Goal: Task Accomplishment & Management: Complete application form

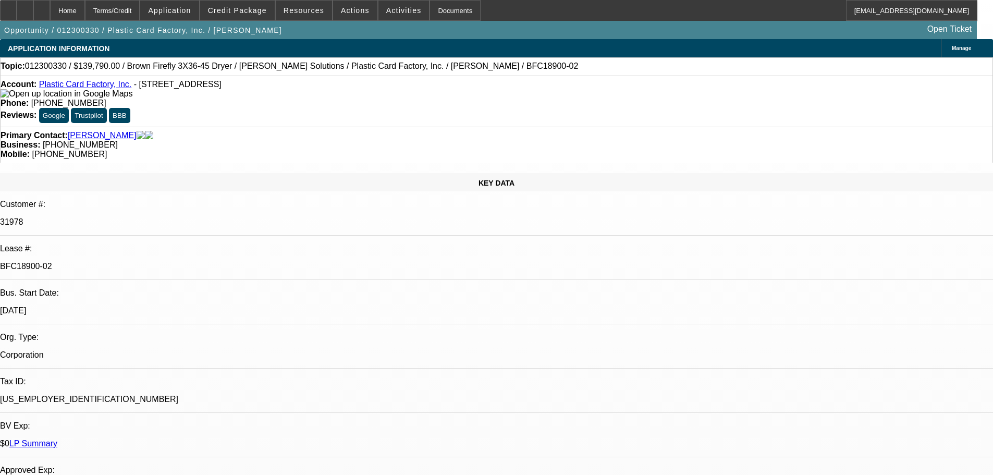
select select "0"
select select "6"
select select "0"
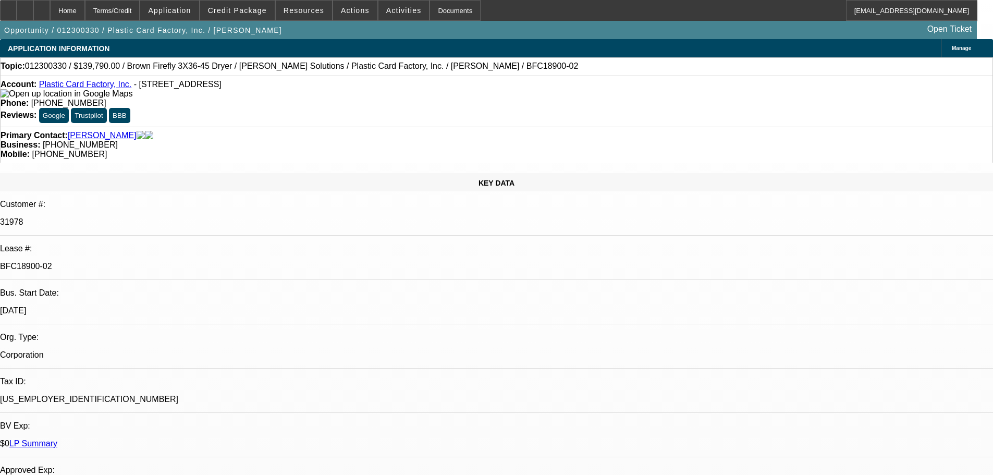
select select "0"
select select "6"
select select "0"
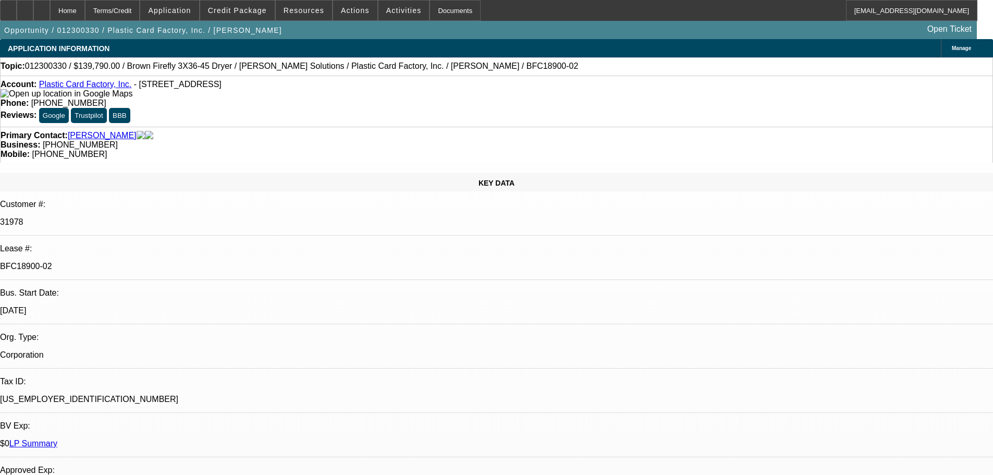
select select "0"
select select "6"
select select "0"
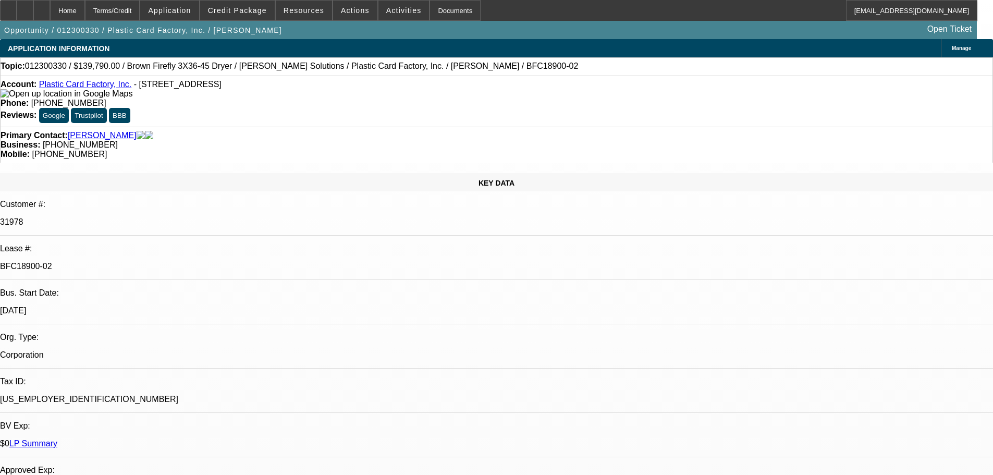
select select "6"
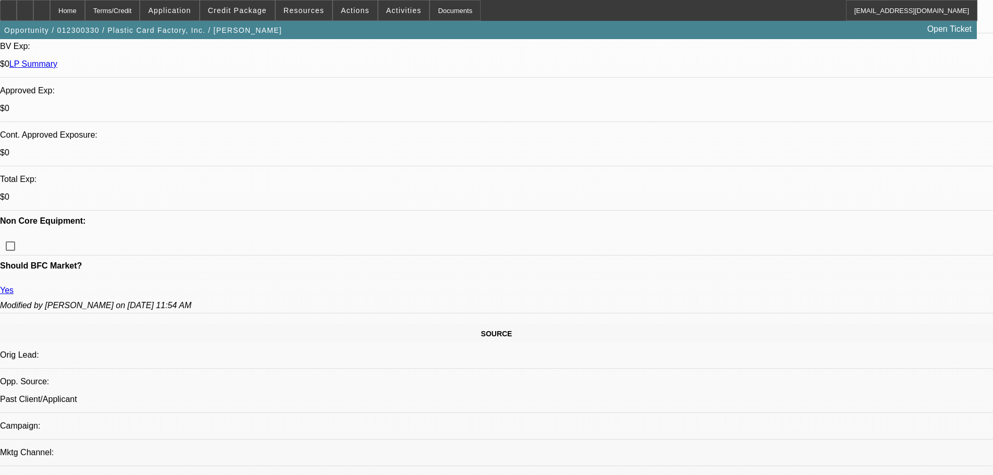
scroll to position [469, 0]
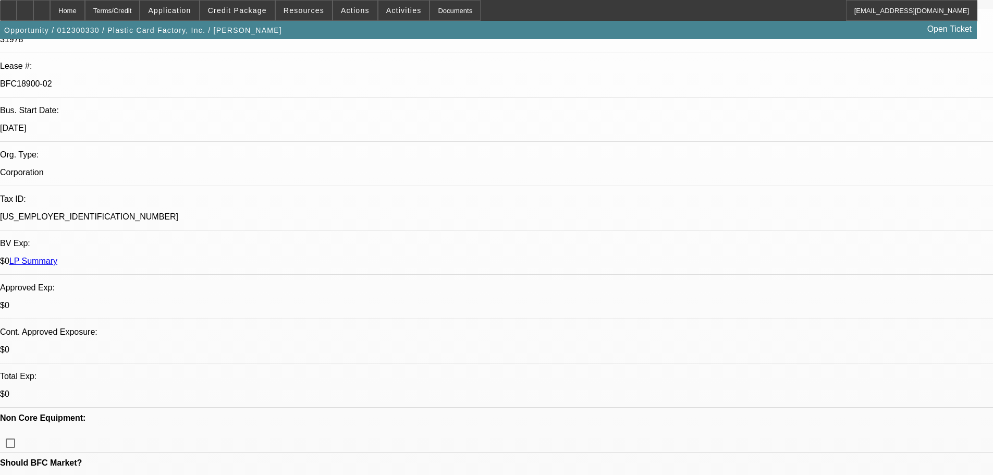
scroll to position [208, 0]
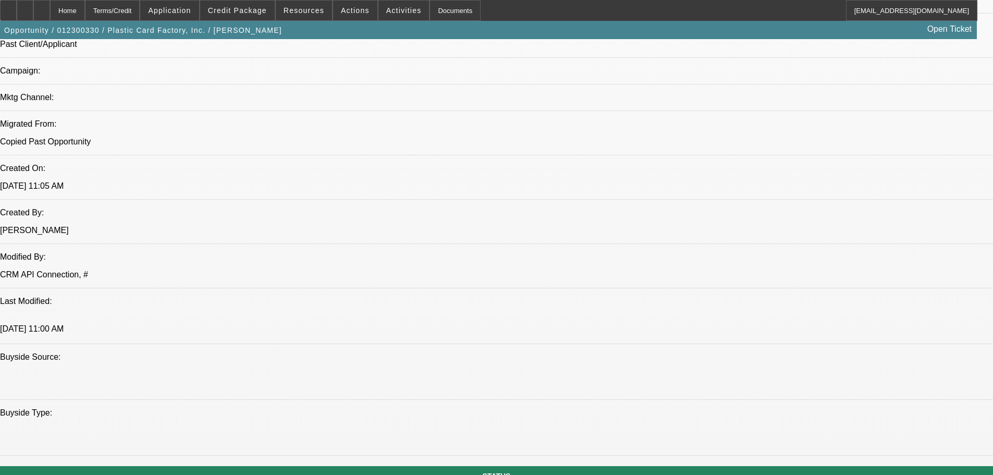
scroll to position [938, 0]
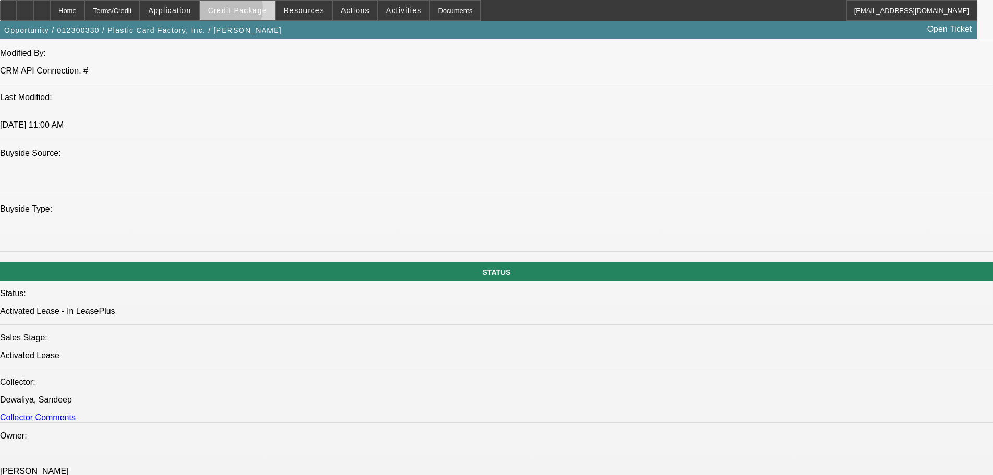
click at [239, 10] on span "Credit Package" at bounding box center [237, 10] width 59 height 8
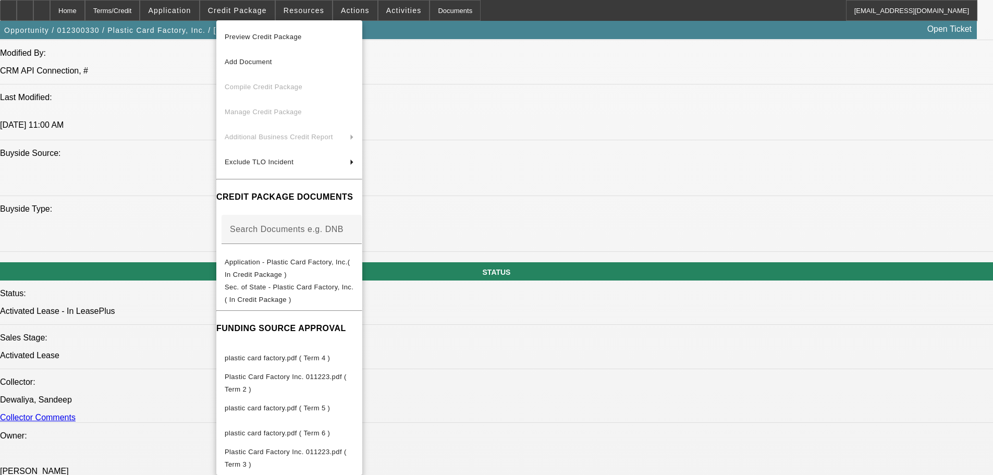
click at [253, 37] on span "Preview Credit Package" at bounding box center [263, 37] width 77 height 8
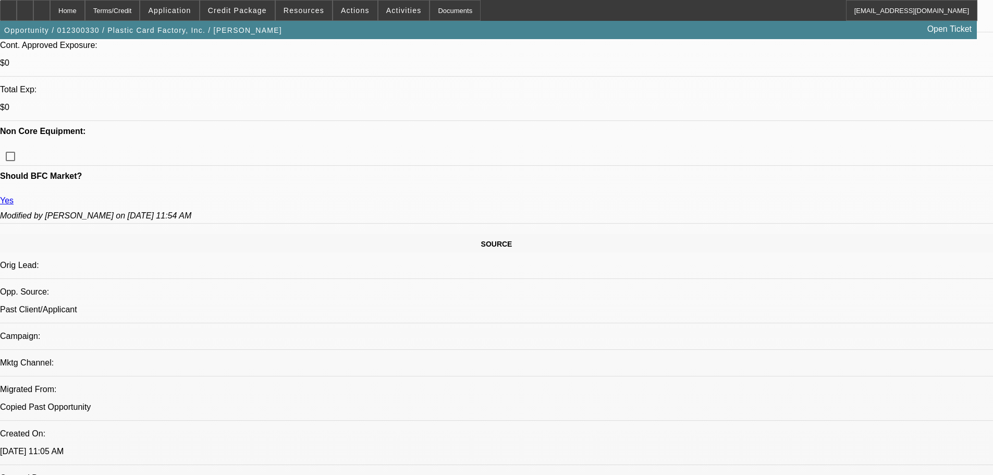
scroll to position [0, 0]
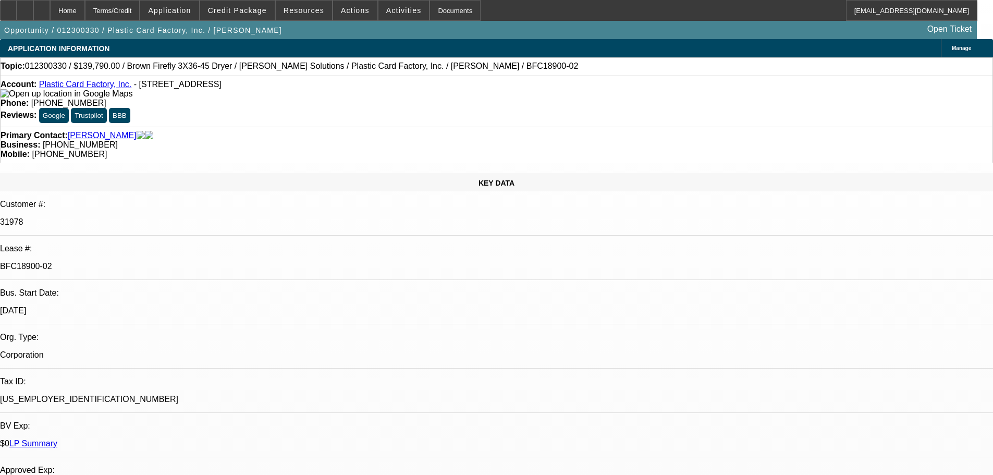
click at [24, 96] on img at bounding box center [67, 93] width 132 height 9
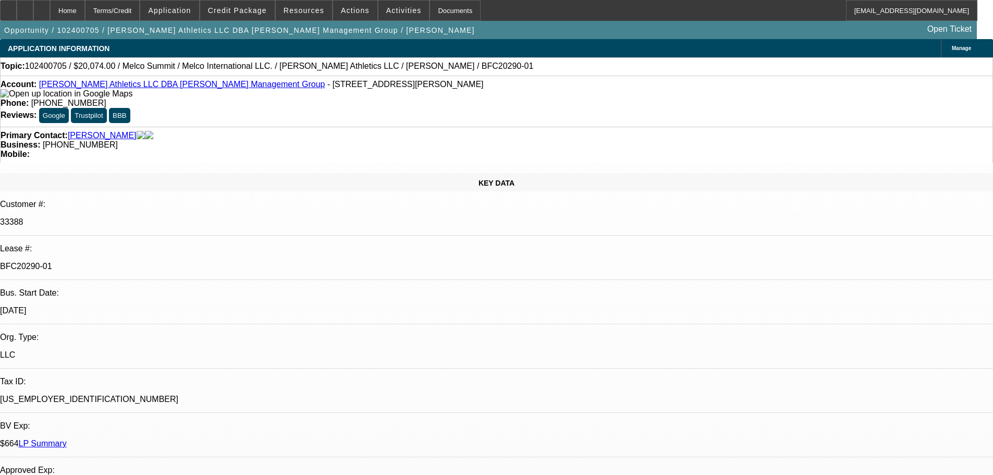
select select "0"
select select "0.1"
select select "4"
select select "0"
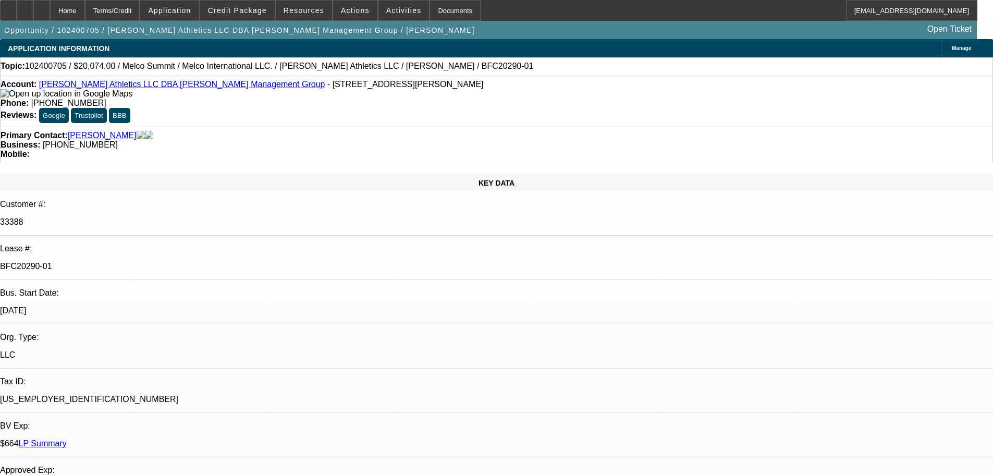
select select "0"
select select "0.1"
select select "4"
select select "0"
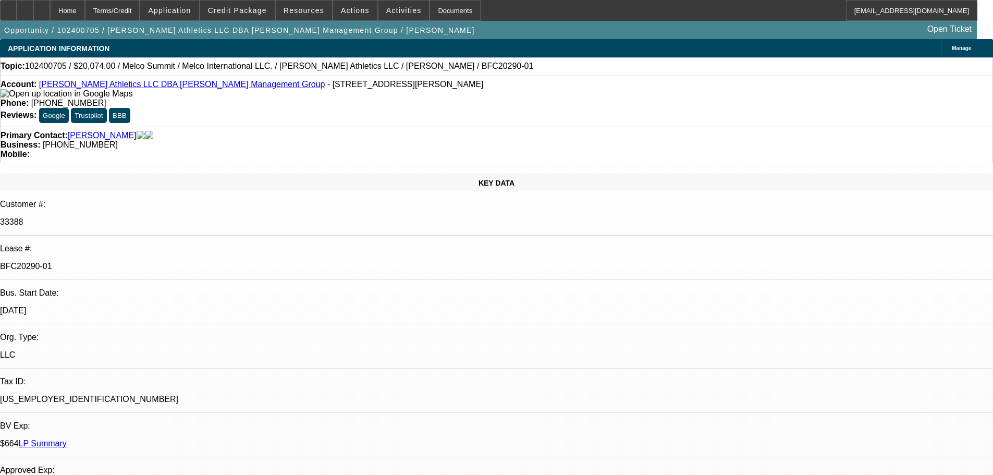
select select "0.1"
select select "4"
select select "0"
select select "2"
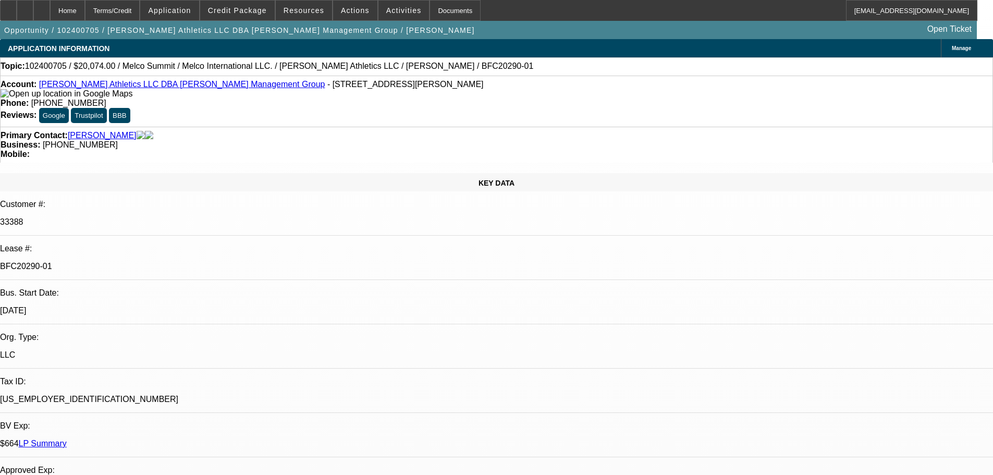
select select "0.1"
select select "4"
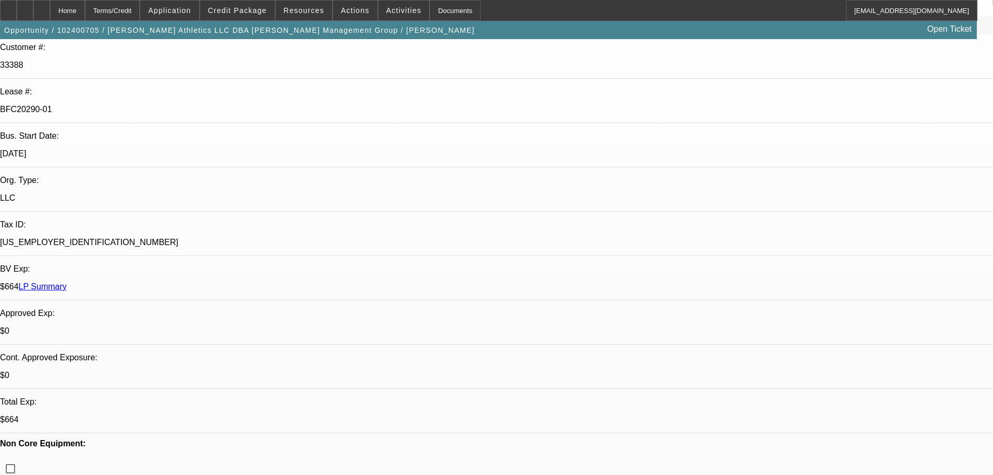
scroll to position [261, 0]
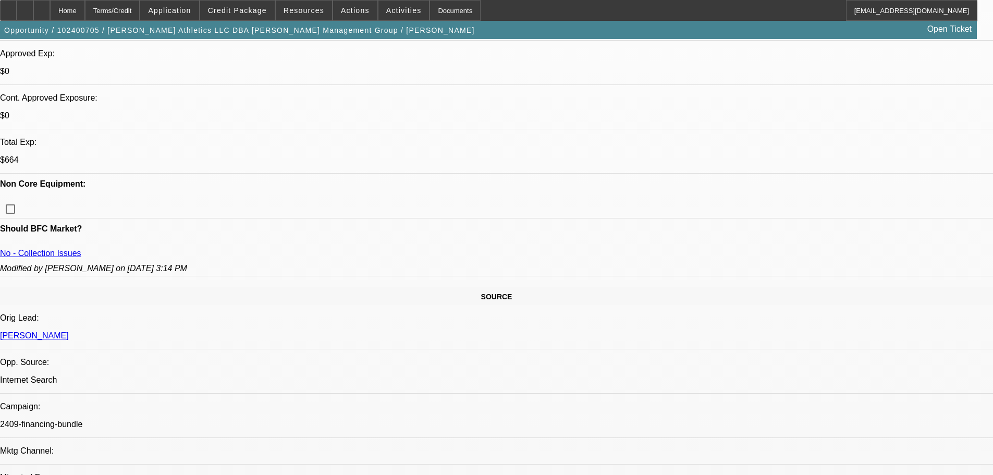
scroll to position [417, 0]
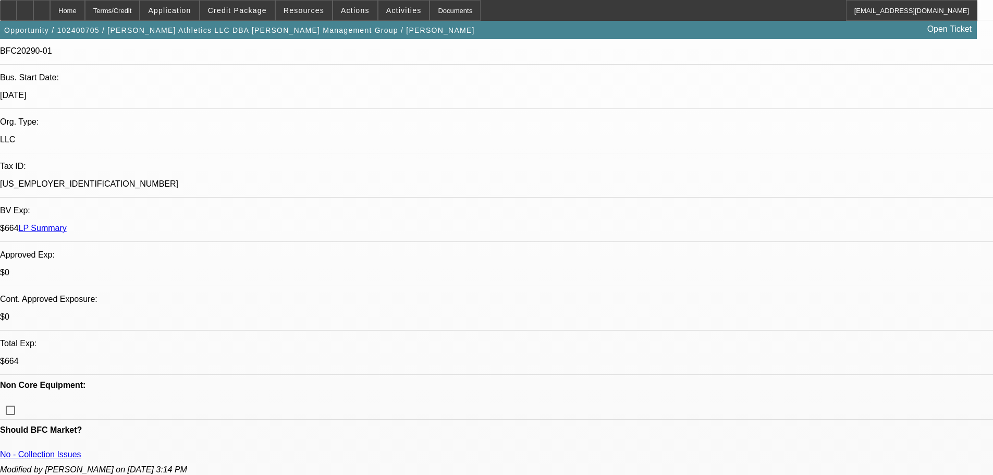
scroll to position [208, 0]
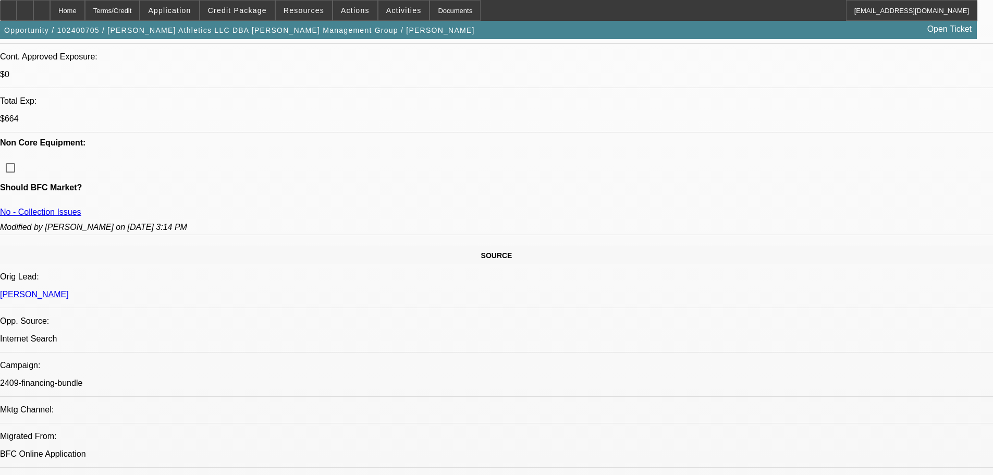
select select "0"
select select "0.1"
select select "4"
select select "0"
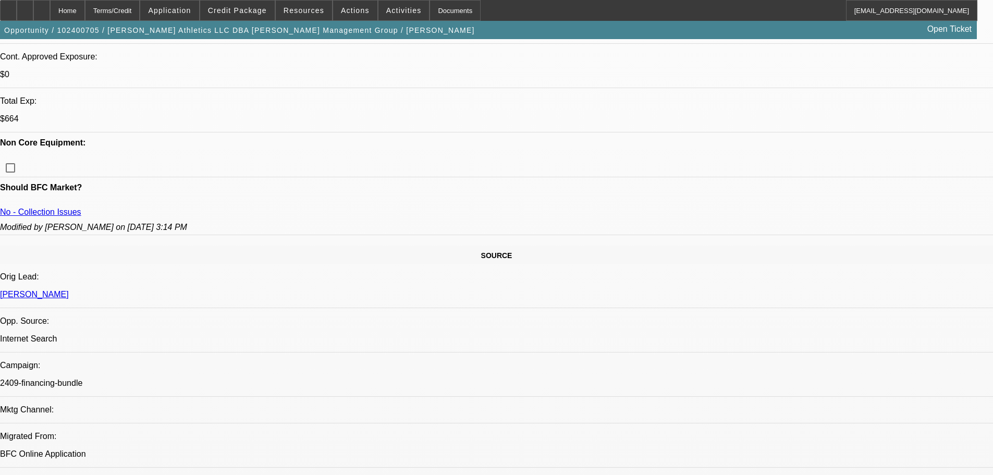
select select "0"
select select "0.1"
select select "4"
select select "0"
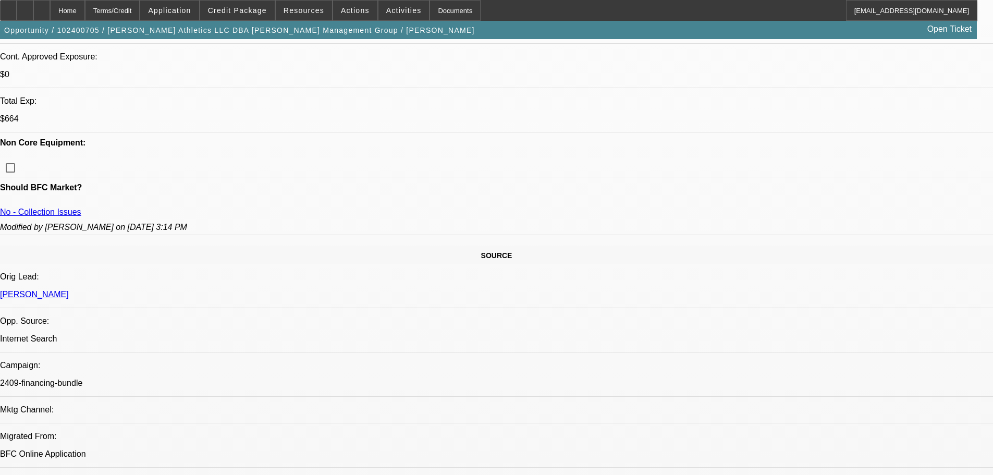
select select "0.1"
select select "4"
select select "0"
select select "2"
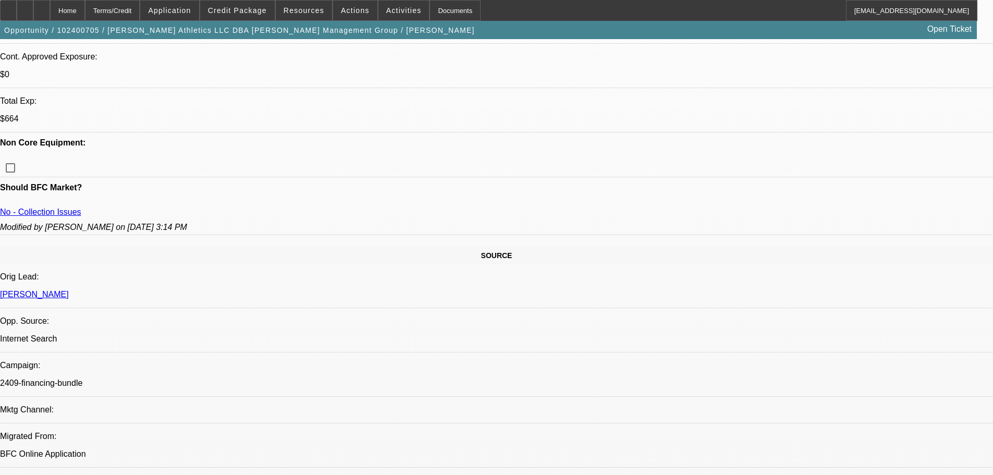
select select "0.1"
select select "4"
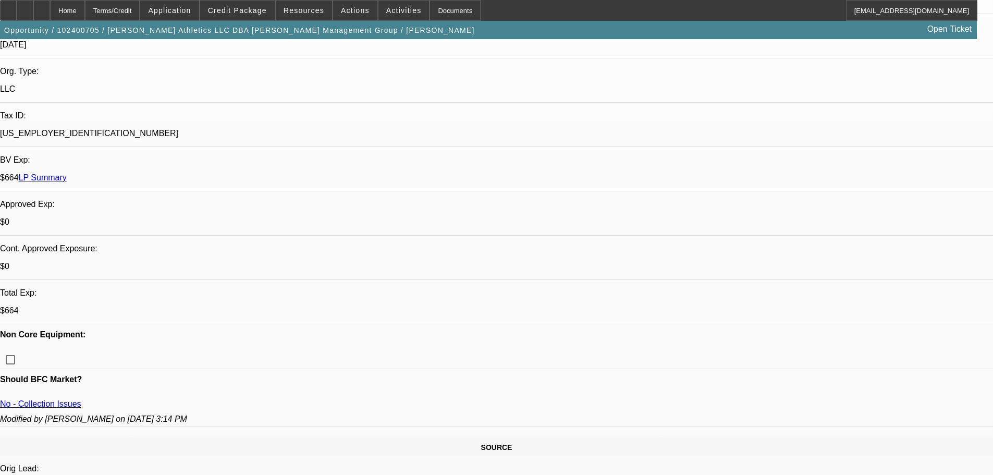
scroll to position [261, 0]
